Goal: Task Accomplishment & Management: Use online tool/utility

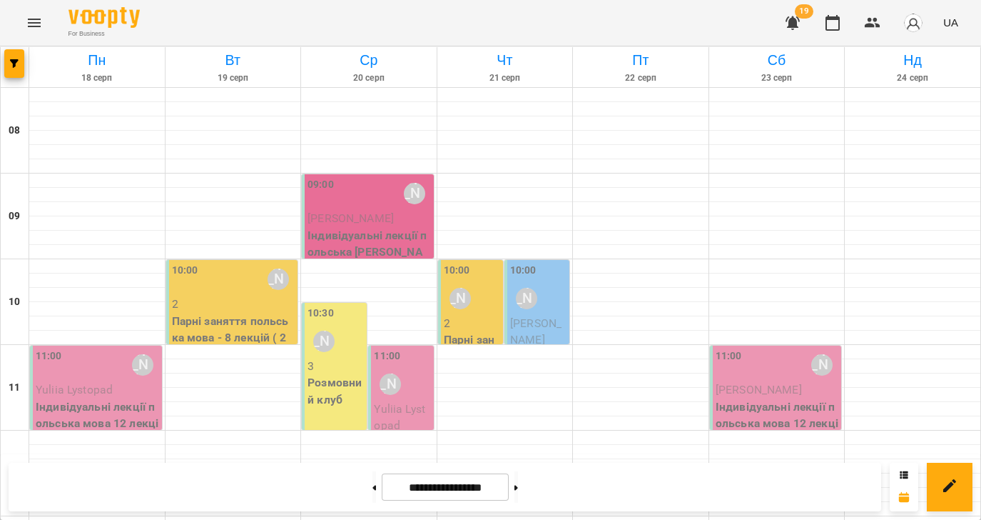
drag, startPoint x: 356, startPoint y: 488, endPoint x: 442, endPoint y: 492, distance: 86.4
click at [373, 488] on icon at bounding box center [375, 487] width 4 height 5
type input "**********"
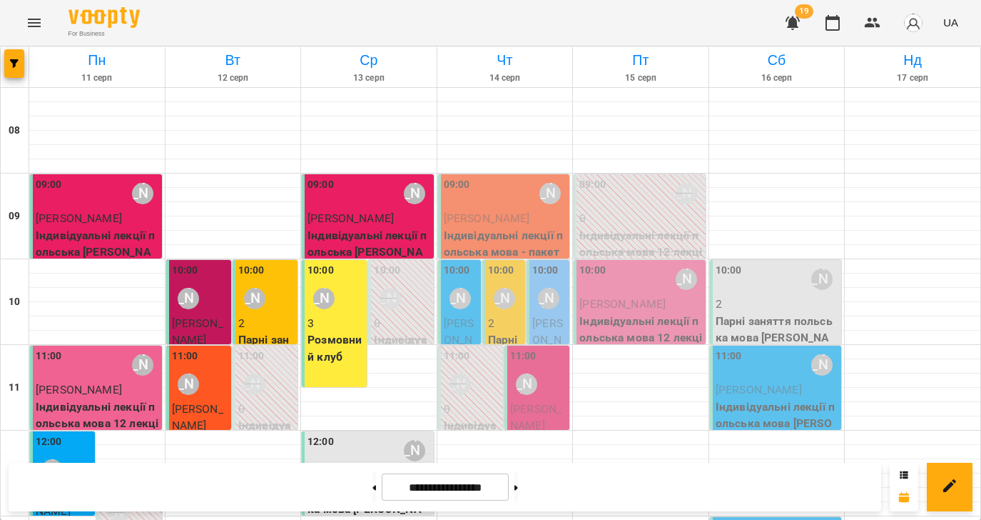
click at [496, 234] on p "Індивідуальні лекції польська мова - пакет 8 занять" at bounding box center [505, 252] width 123 height 51
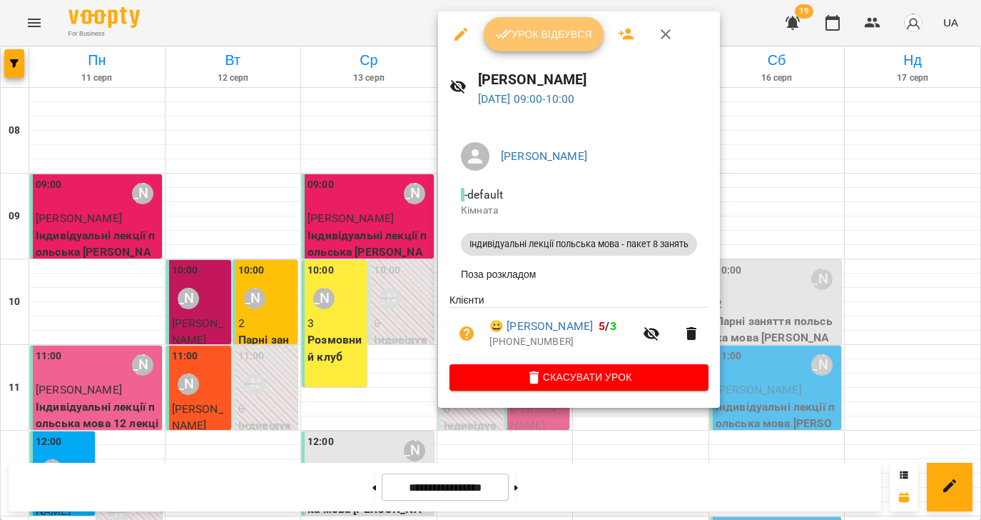
click at [531, 27] on span "Урок відбувся" at bounding box center [543, 34] width 97 height 17
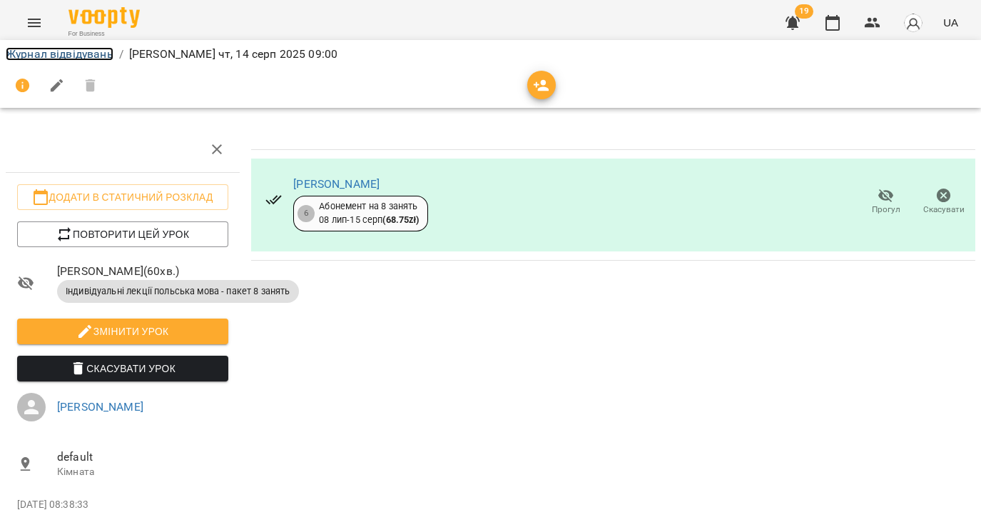
drag, startPoint x: 60, startPoint y: 57, endPoint x: 223, endPoint y: 114, distance: 173.1
click at [60, 57] on link "Журнал відвідувань" at bounding box center [60, 54] width 108 height 14
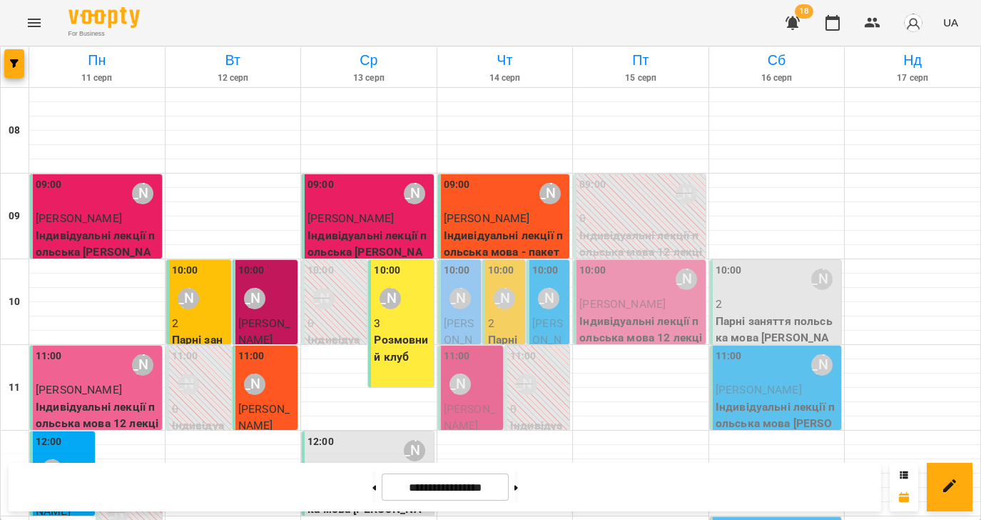
click at [549, 328] on span "[PERSON_NAME] Chervanov" at bounding box center [547, 356] width 31 height 81
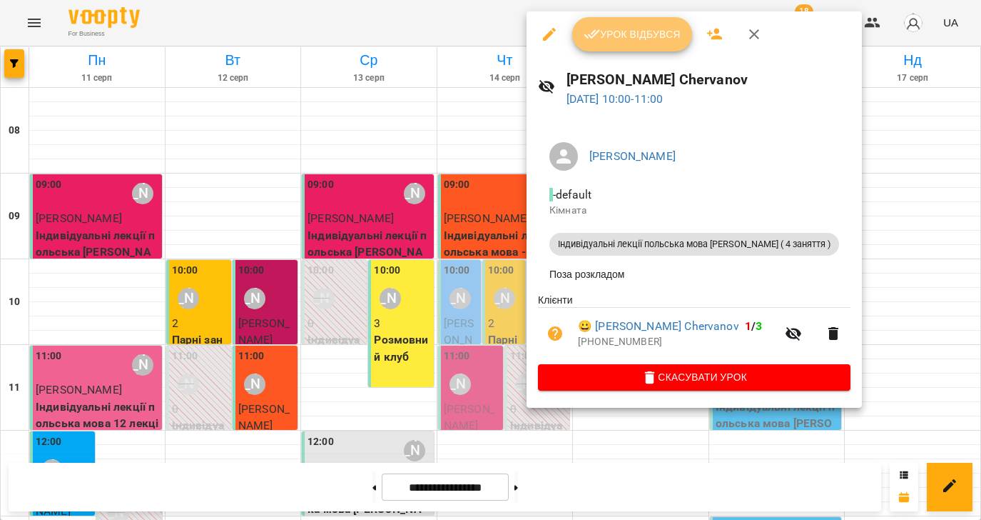
click at [635, 29] on span "Урок відбувся" at bounding box center [632, 34] width 97 height 17
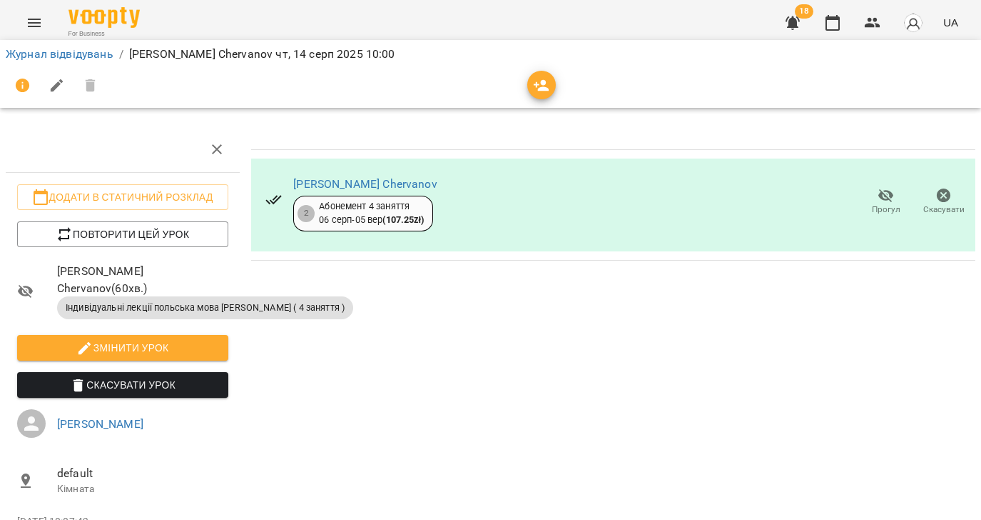
click at [889, 197] on icon "button" at bounding box center [886, 195] width 17 height 17
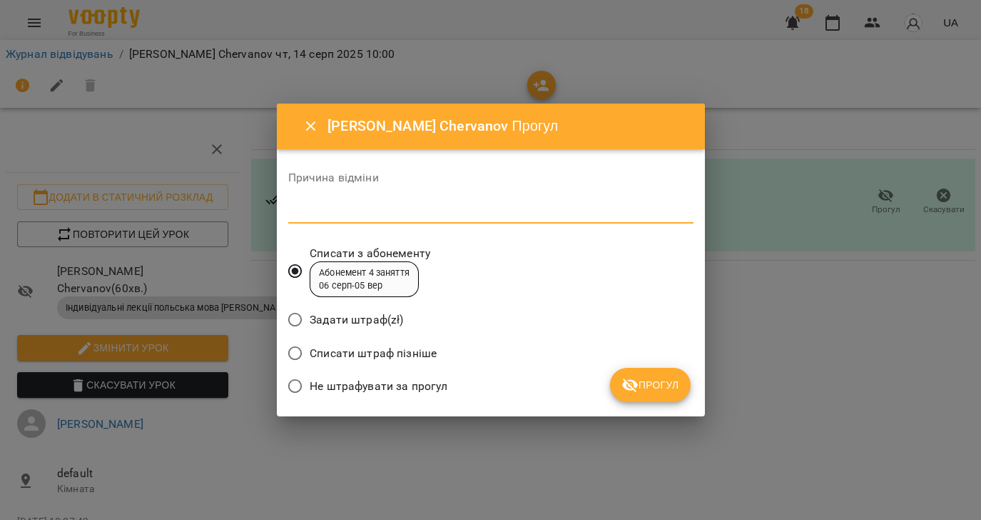
click at [360, 214] on textarea at bounding box center [490, 212] width 405 height 14
type textarea "*"
type textarea "**********"
click at [659, 380] on span "Прогул" at bounding box center [650, 384] width 57 height 17
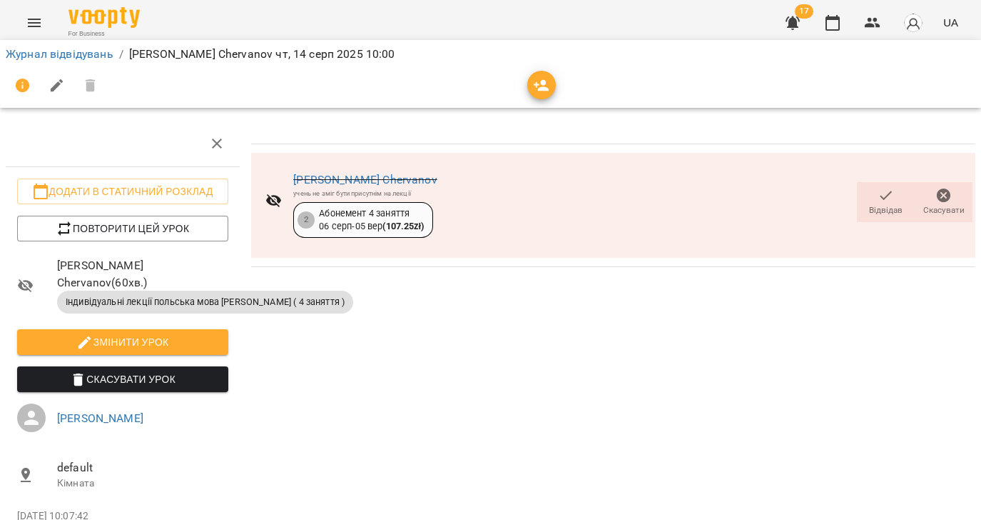
scroll to position [31, 0]
click at [45, 51] on link "Журнал відвідувань" at bounding box center [60, 54] width 108 height 14
